Goal: Information Seeking & Learning: Learn about a topic

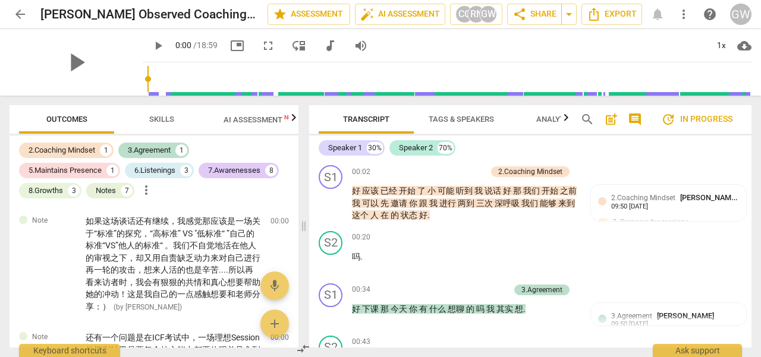
scroll to position [1902, 0]
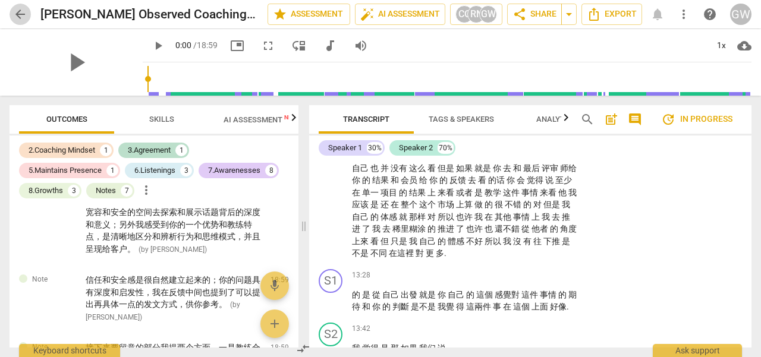
click at [23, 15] on span "arrow_back" at bounding box center [20, 14] width 14 height 14
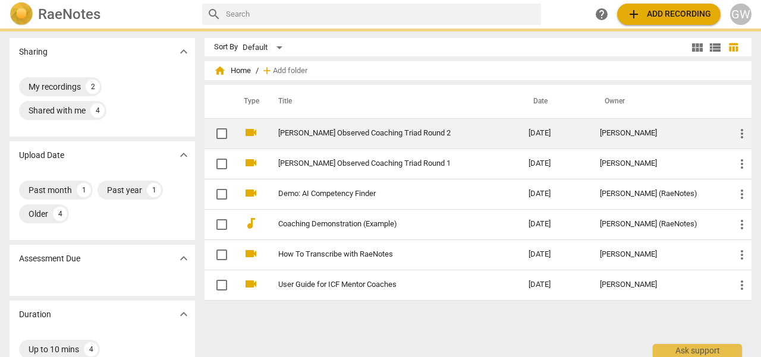
click at [389, 138] on td "[PERSON_NAME] Observed Coaching Triad Round 2" at bounding box center [391, 133] width 255 height 30
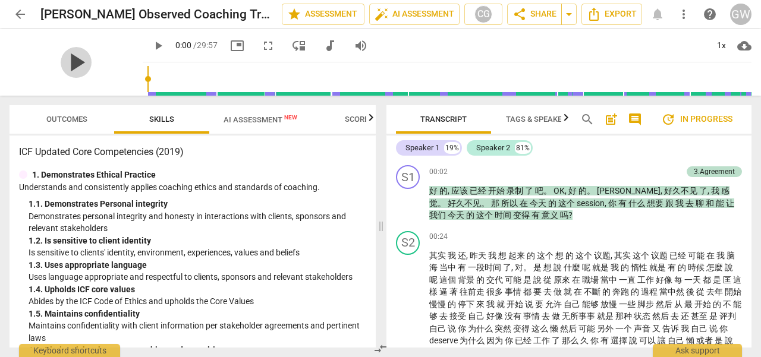
click at [64, 60] on span "play_arrow" at bounding box center [76, 62] width 31 height 31
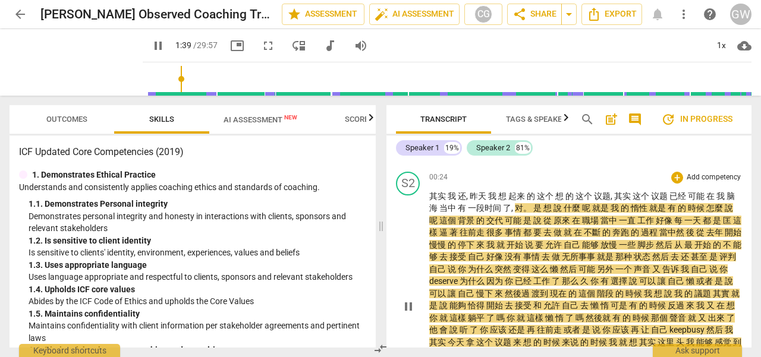
scroll to position [178, 0]
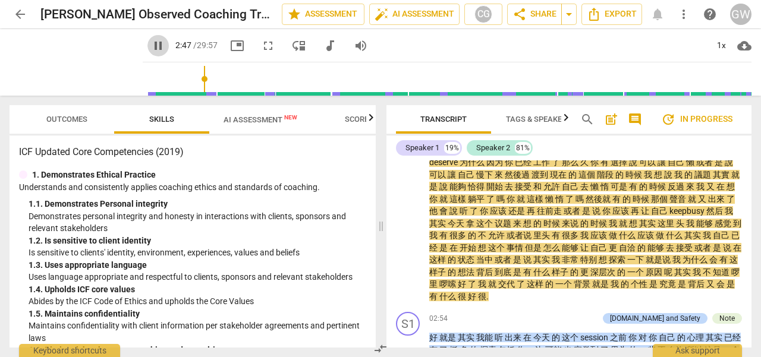
click at [151, 48] on span "pause" at bounding box center [158, 46] width 14 height 14
click at [151, 48] on span "play_arrow" at bounding box center [158, 46] width 14 height 14
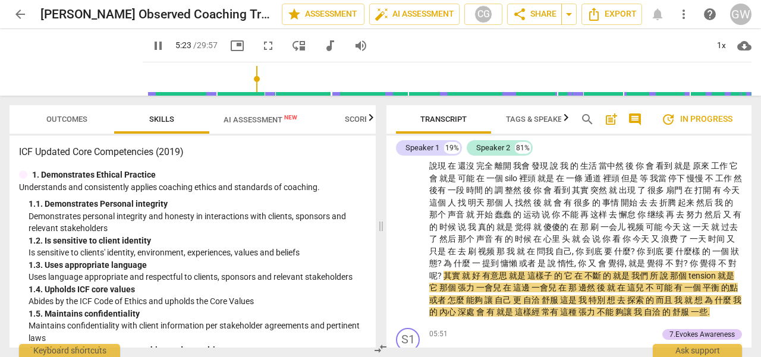
scroll to position [594, 0]
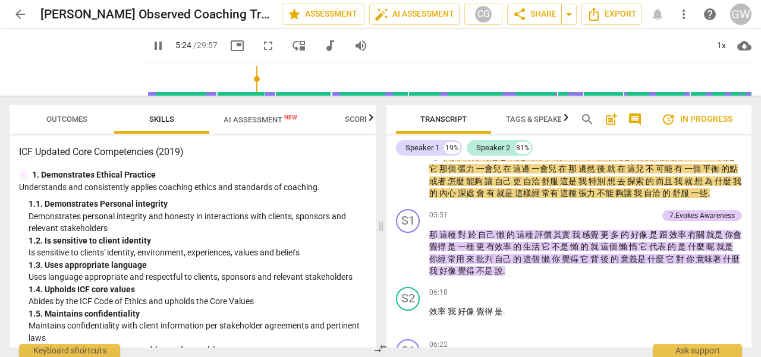
click at [151, 47] on span "pause" at bounding box center [158, 46] width 14 height 14
type input "325"
